Goal: Task Accomplishment & Management: Use online tool/utility

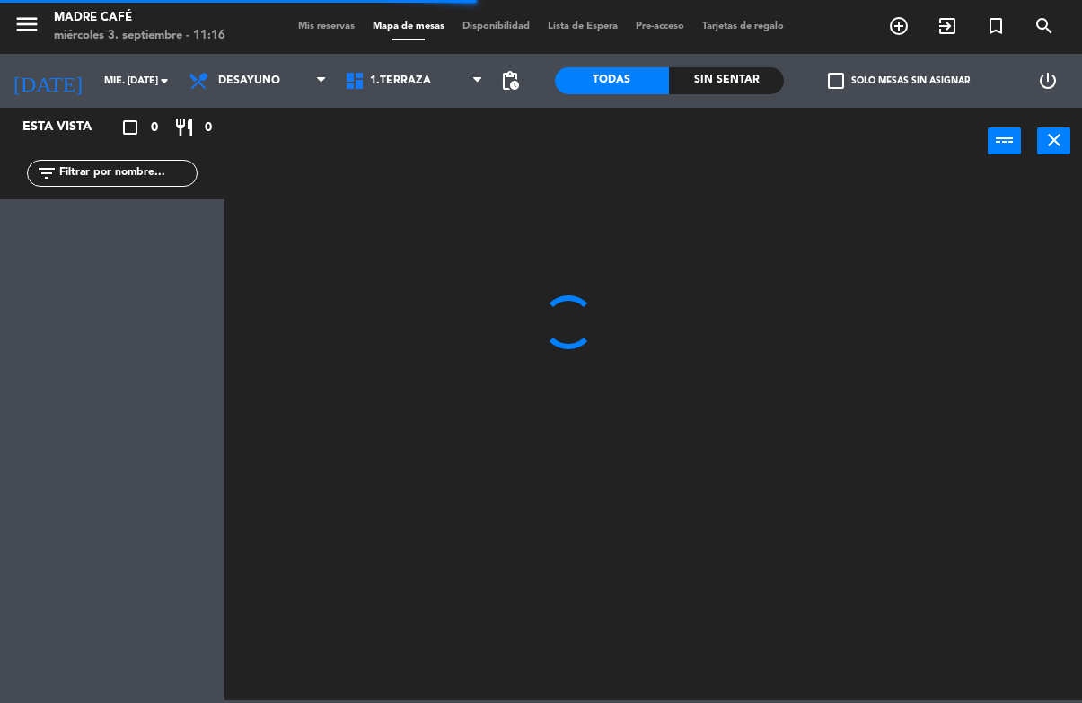
click at [143, 163] on input "text" at bounding box center [126, 173] width 139 height 20
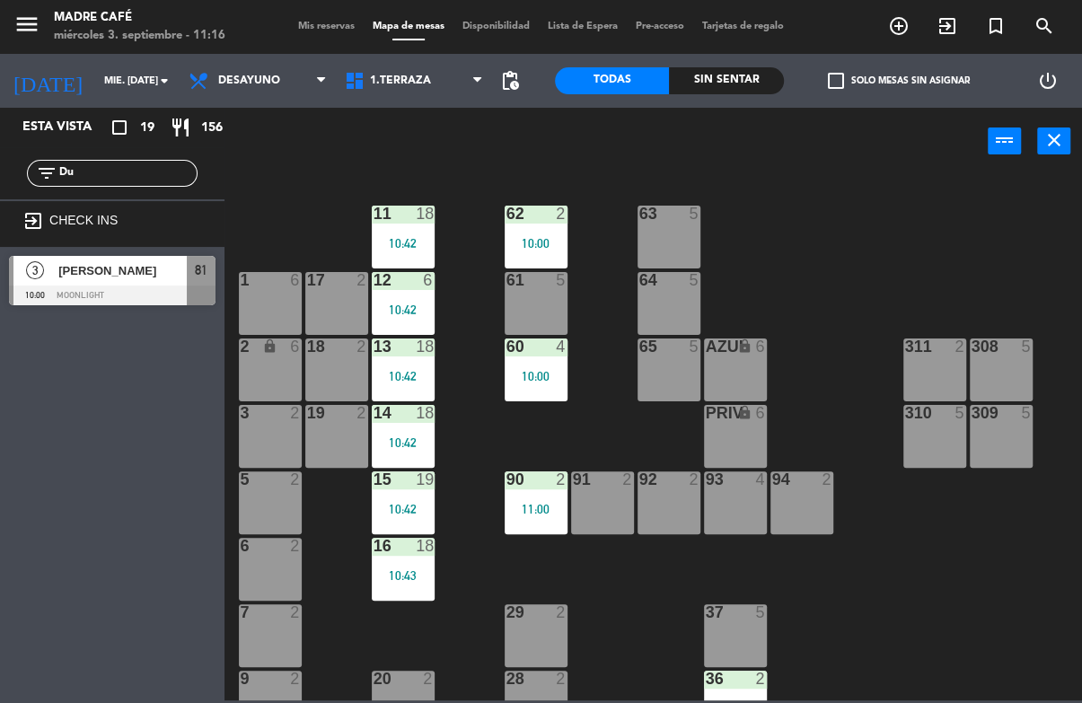
type input "Du"
click at [837, 187] on div "11 18 10:42 63 5 62 2 10:00 12 6 10:42 1 6 61 5 64 5 17 2 13 18 10:42 2 lock 6 …" at bounding box center [658, 436] width 847 height 527
click at [150, 262] on span "[PERSON_NAME]" at bounding box center [122, 270] width 128 height 19
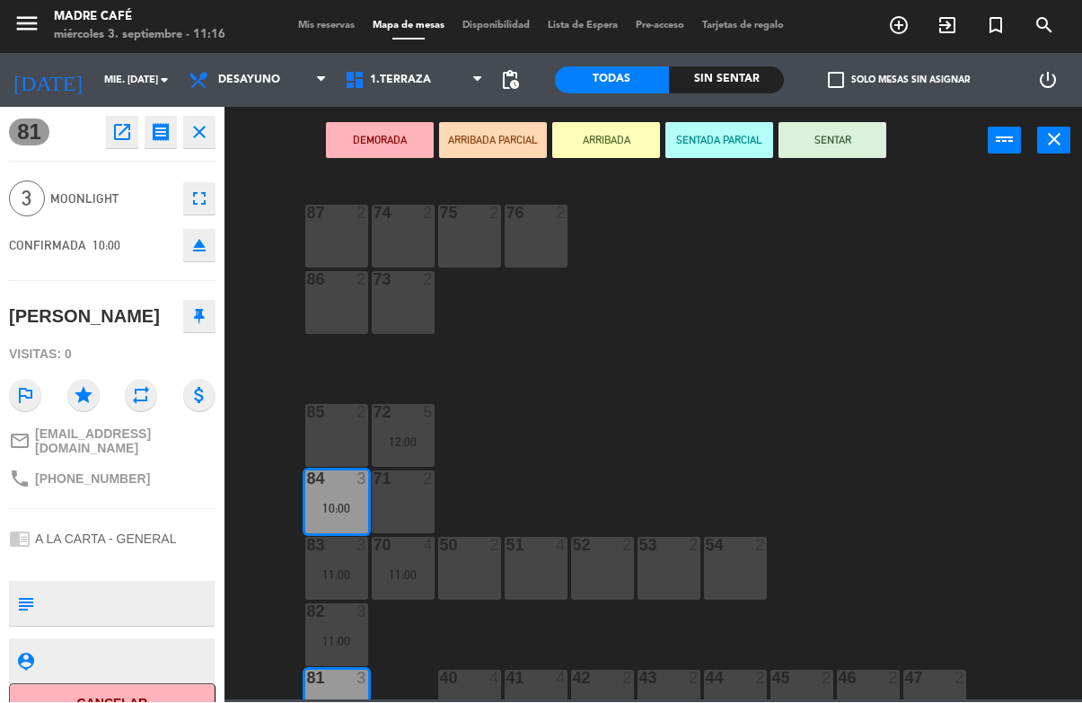
click at [852, 153] on button "SENTAR" at bounding box center [833, 141] width 108 height 36
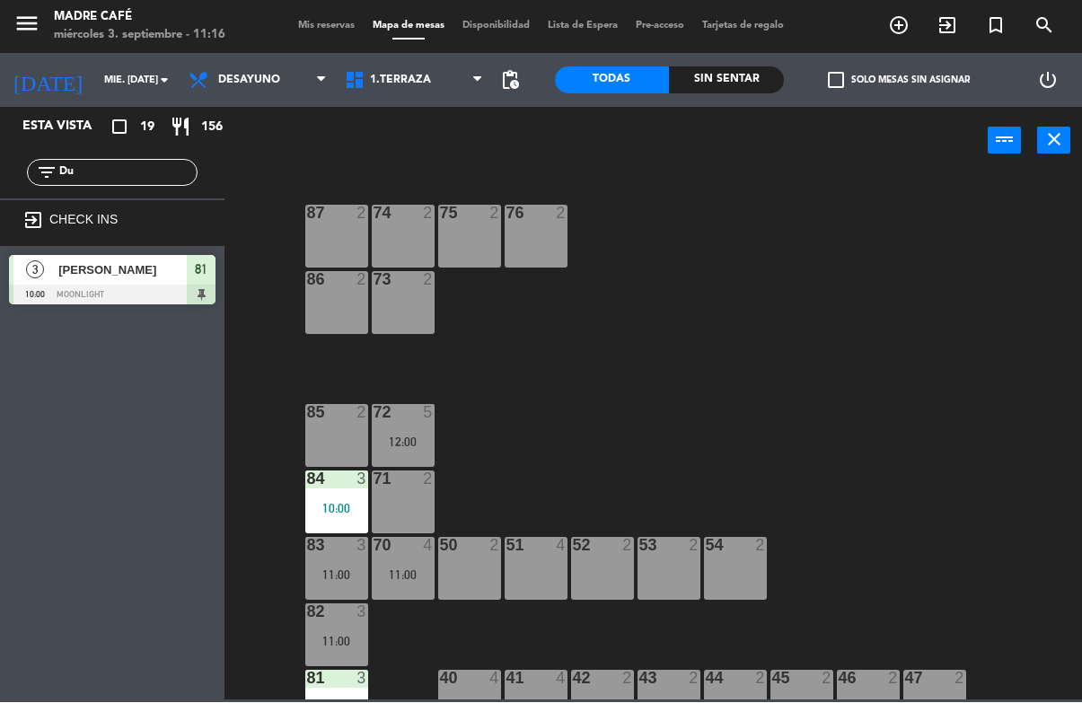
click at [151, 163] on input "Du" at bounding box center [126, 173] width 139 height 20
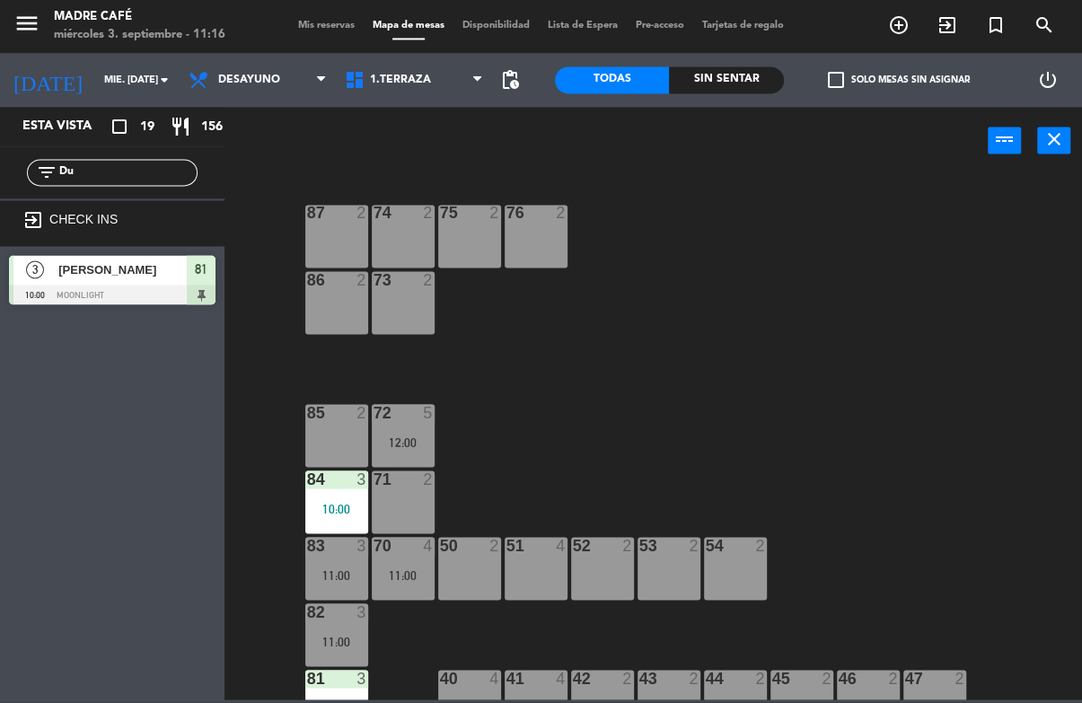
click at [126, 144] on div "Esta vista crop_square 19 restaurant 156" at bounding box center [112, 128] width 224 height 40
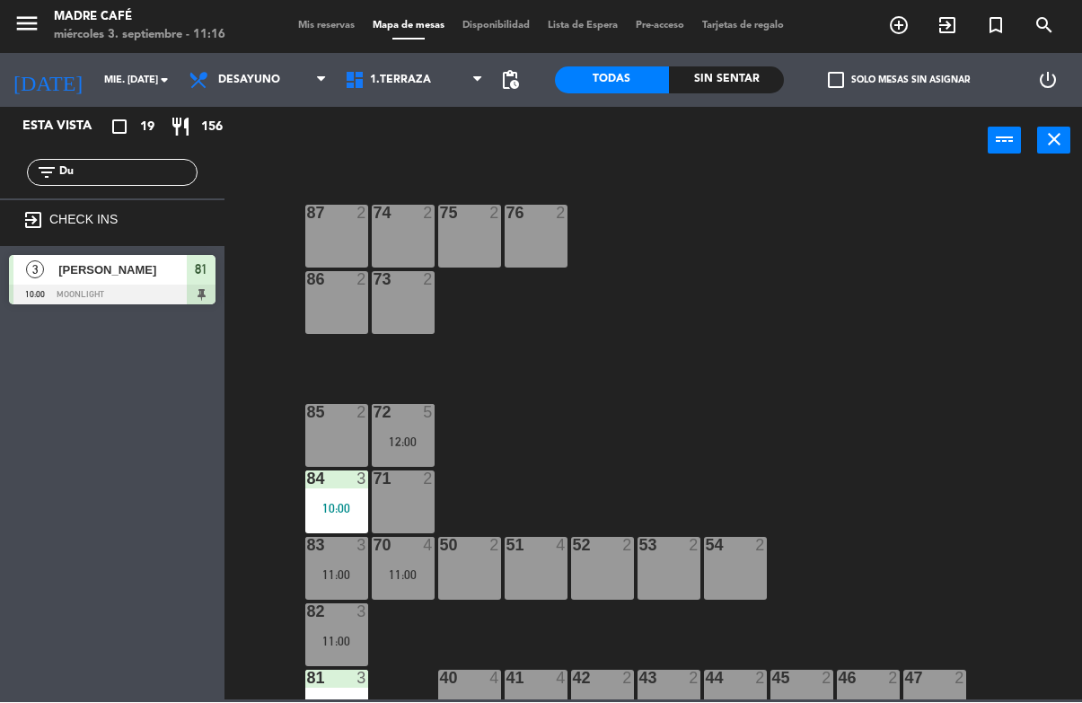
click at [140, 183] on input "Du" at bounding box center [126, 173] width 139 height 20
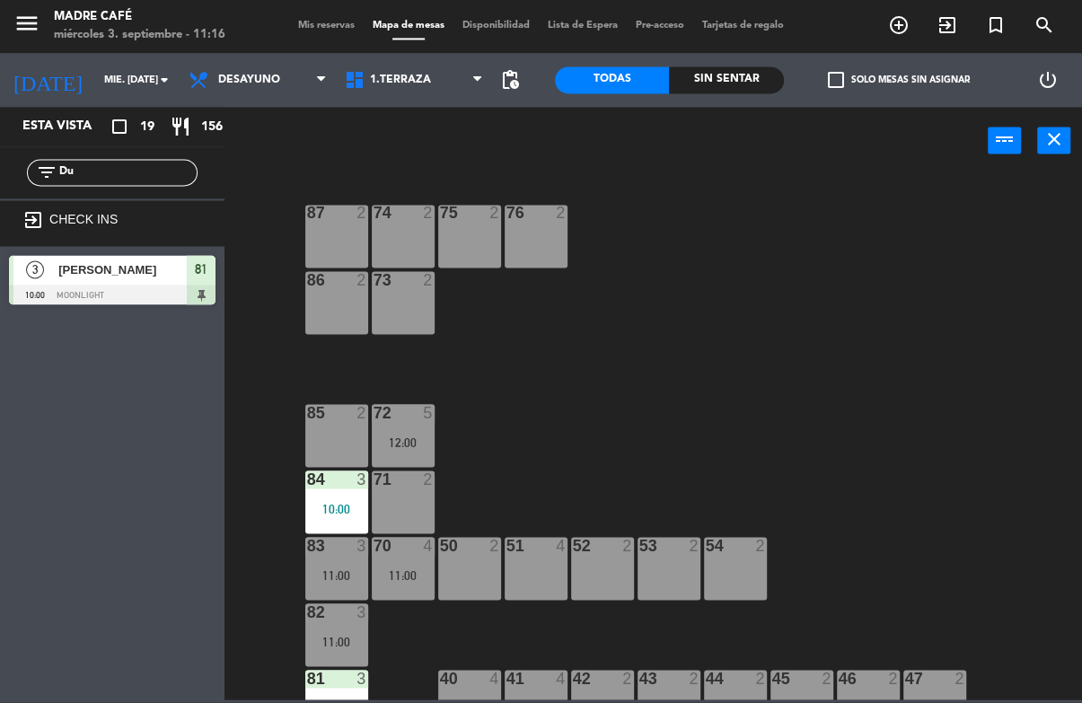
type input "D"
type input "Dia"
click at [823, 205] on div "87 2 74 2 75 2 76 2 86 2 73 2 72 5 12:00 85 2 71 2 84 3 10:00 70 4 11:00 83 3 1…" at bounding box center [658, 436] width 847 height 527
click at [139, 275] on span "[PERSON_NAME]" at bounding box center [122, 270] width 128 height 19
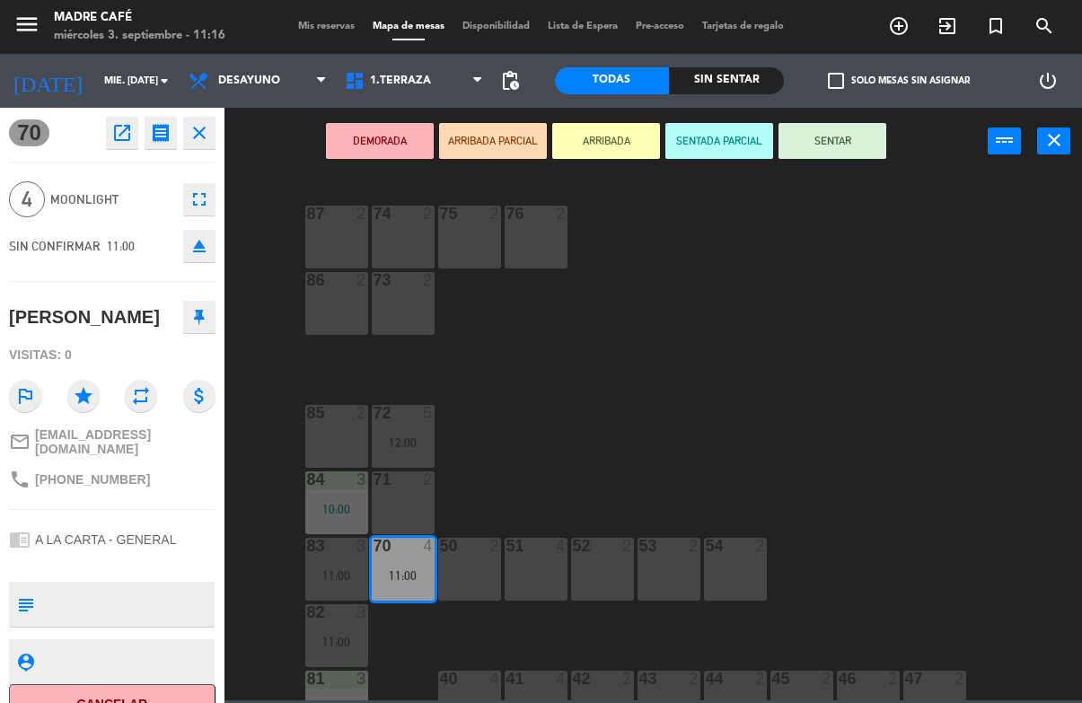
click at [842, 148] on button "SENTAR" at bounding box center [833, 141] width 108 height 36
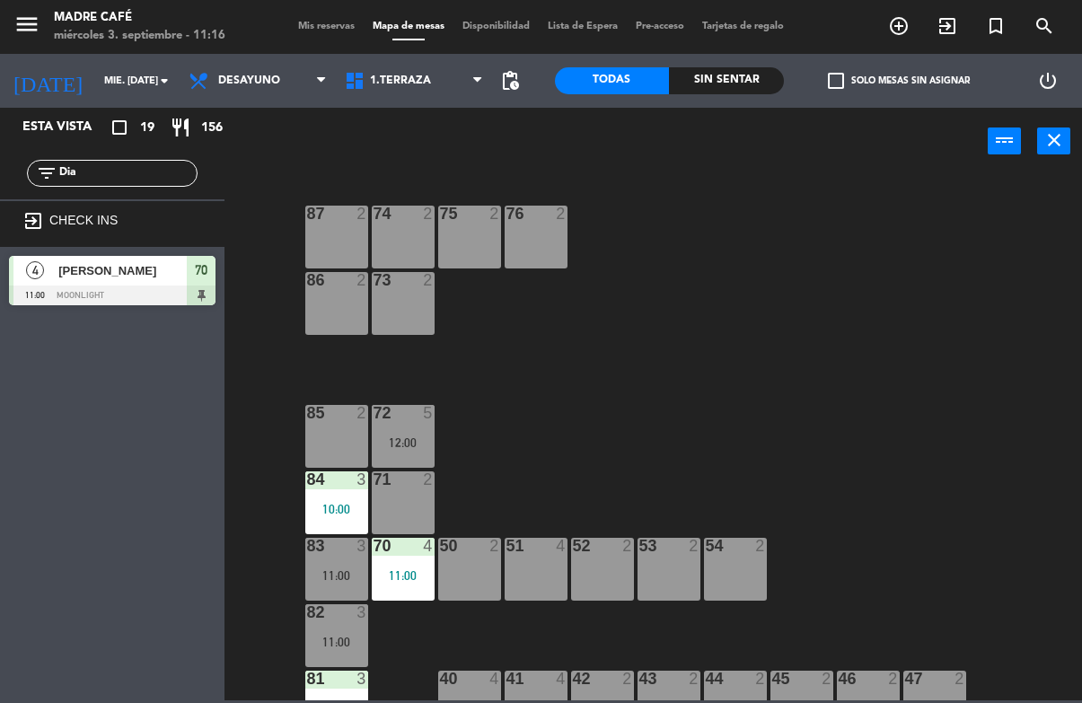
click at [136, 170] on input "Dia" at bounding box center [126, 173] width 139 height 20
type input "D"
type input "[PERSON_NAME]"
click at [724, 178] on div "87 2 74 2 75 2 76 2 86 2 73 2 72 5 12:00 85 2 71 2 84 3 10:00 70 4 11:00 83 3 1…" at bounding box center [658, 436] width 847 height 527
